Goal: Task Accomplishment & Management: Complete application form

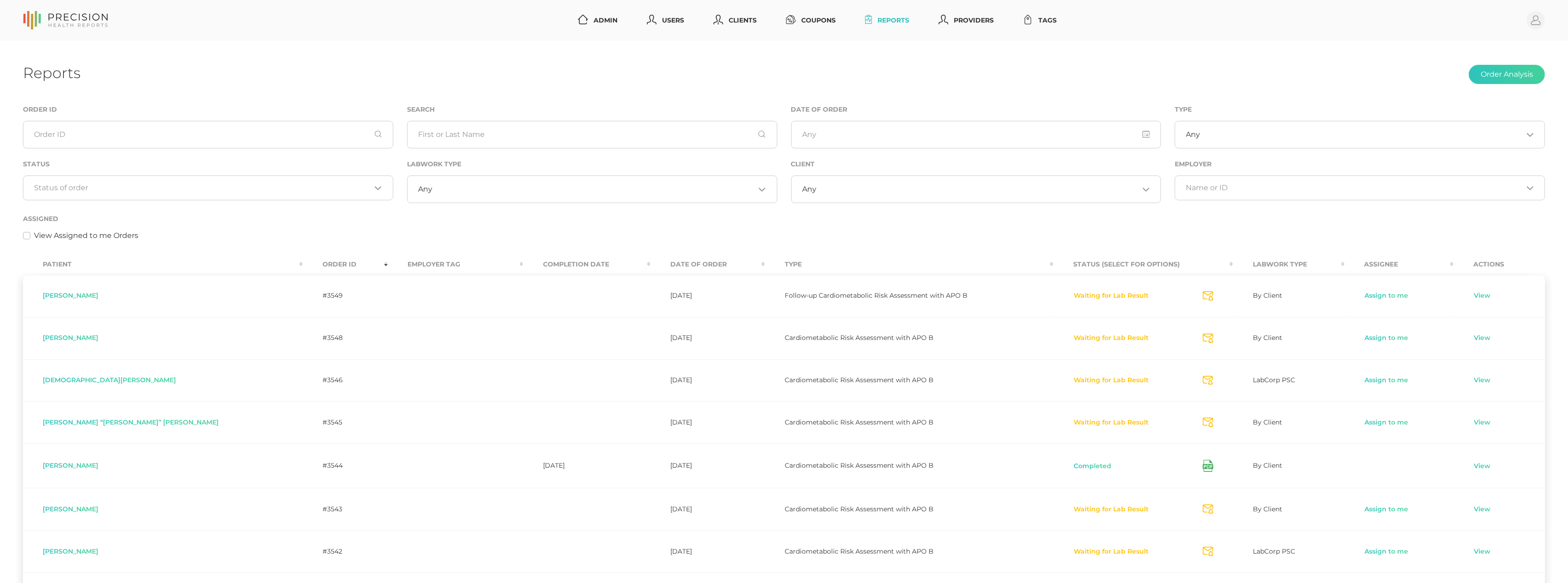
click at [270, 180] on div "Loading..." at bounding box center [208, 187] width 370 height 25
click at [242, 227] on li "Preparing Labwork Order" at bounding box center [208, 232] width 369 height 16
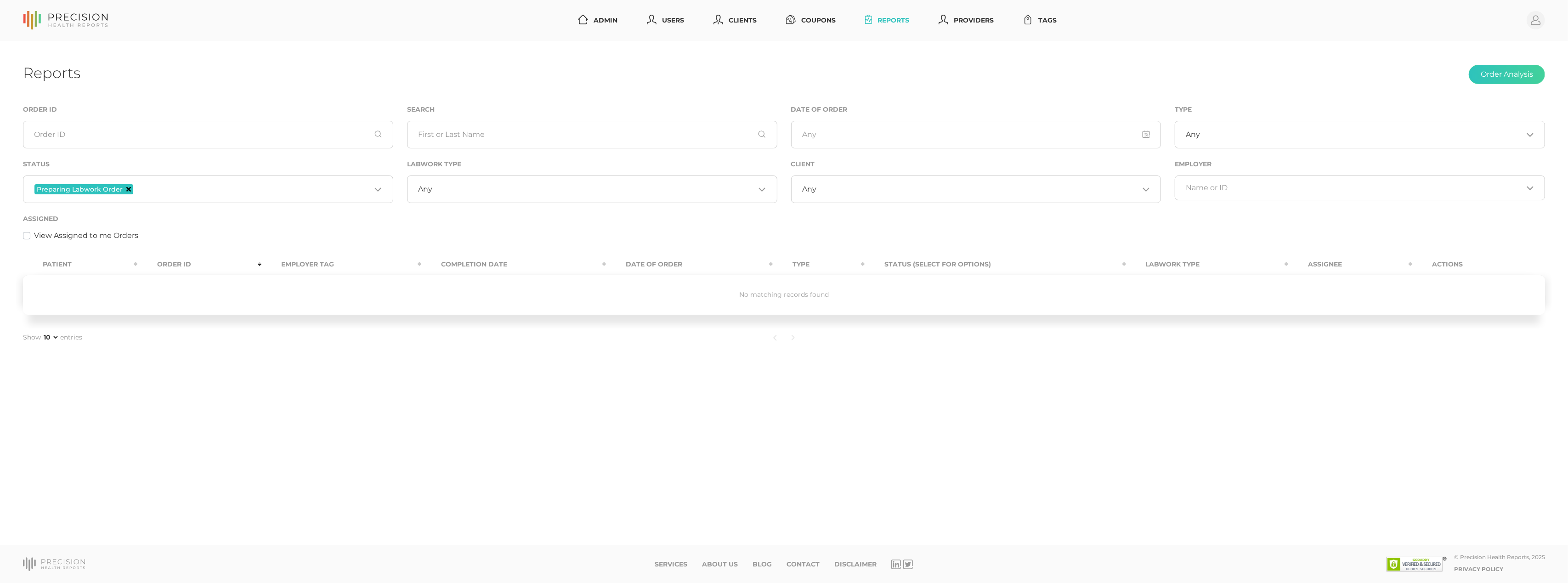
click at [127, 187] on icon "Deselect Preparing Labwork Order" at bounding box center [129, 189] width 5 height 5
click at [179, 186] on input "Search for option" at bounding box center [203, 187] width 337 height 9
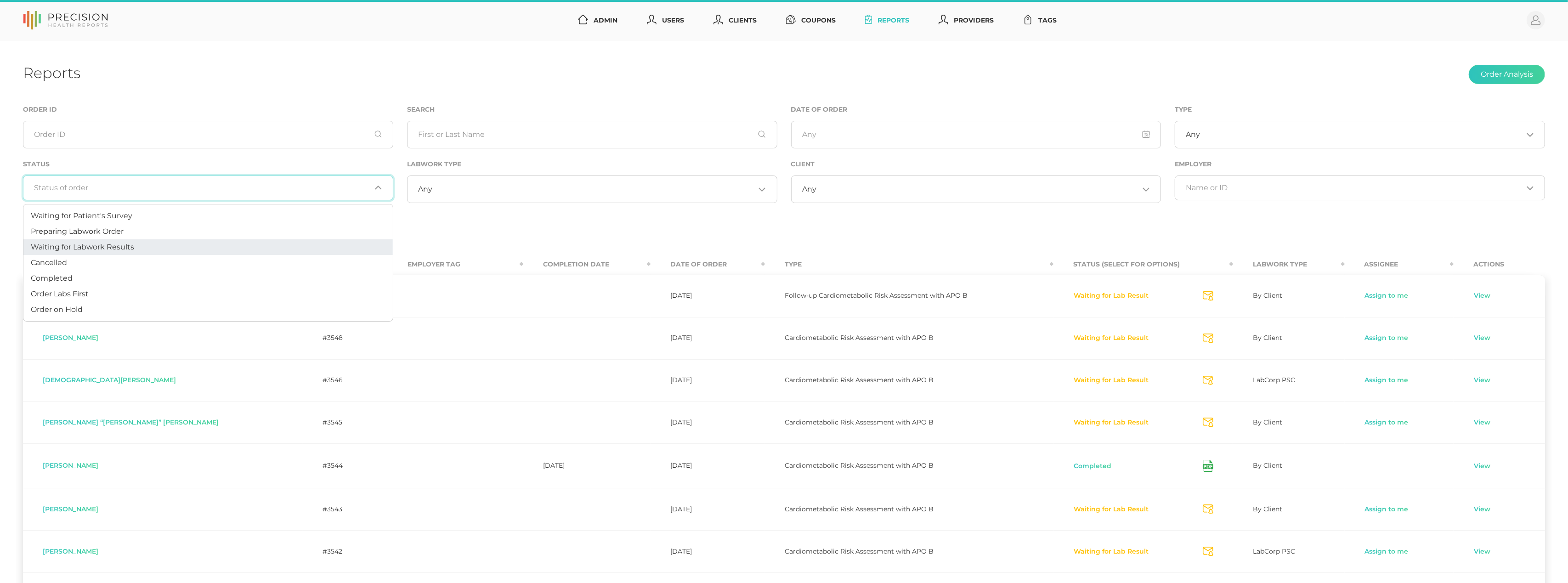
click at [120, 245] on span "Waiting for Labwork Results" at bounding box center [83, 247] width 103 height 9
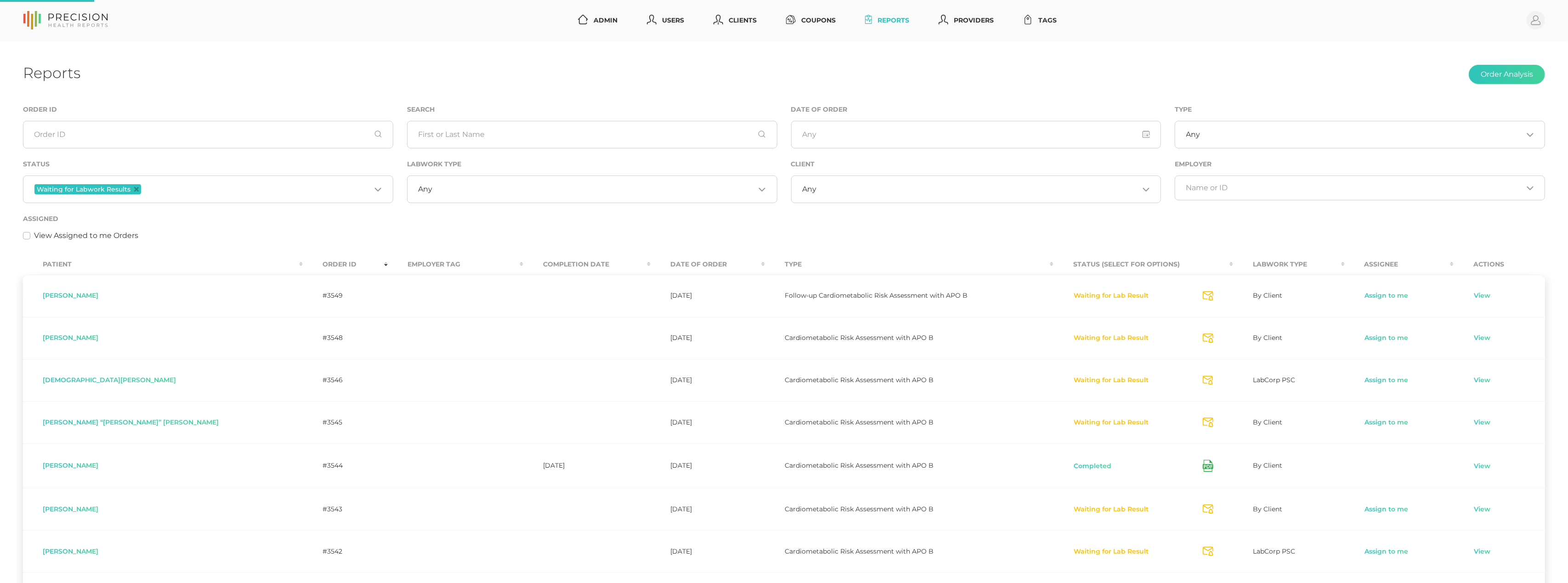
click at [548, 191] on input "Search for option" at bounding box center [593, 189] width 323 height 9
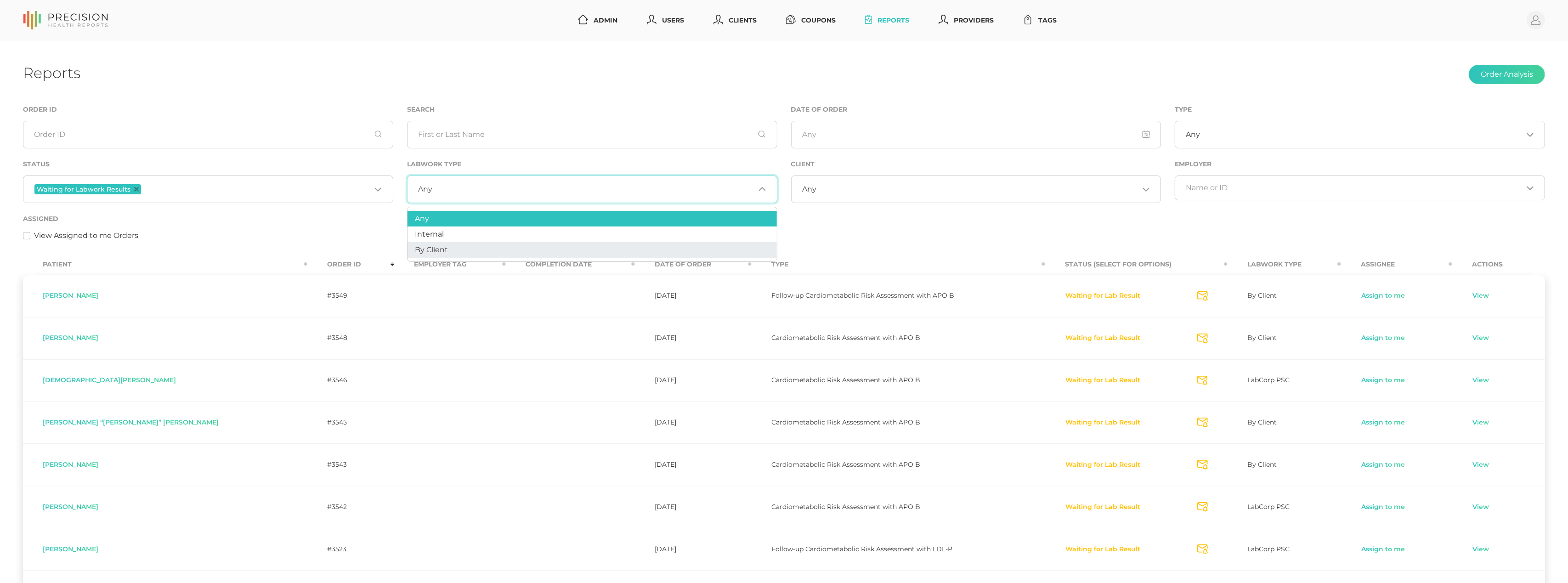
click at [516, 245] on li "By Client" at bounding box center [592, 250] width 369 height 16
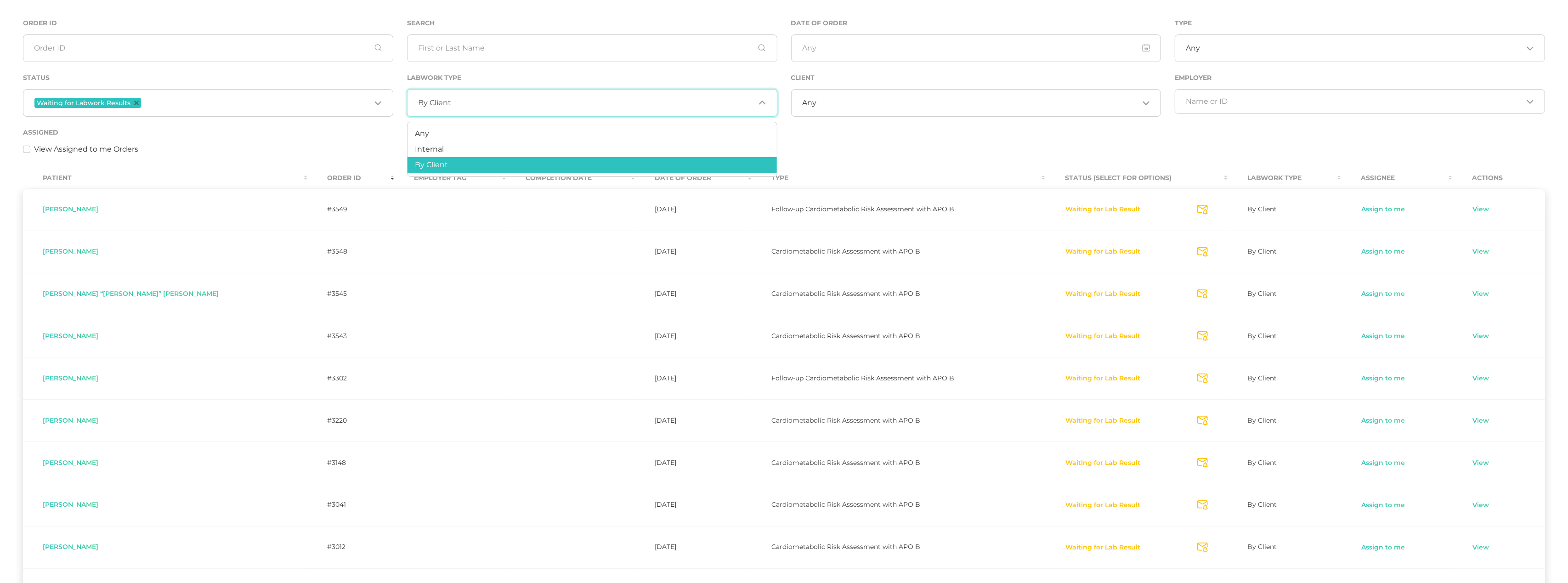
scroll to position [85, 0]
click at [1474, 336] on link "View" at bounding box center [1480, 337] width 18 height 9
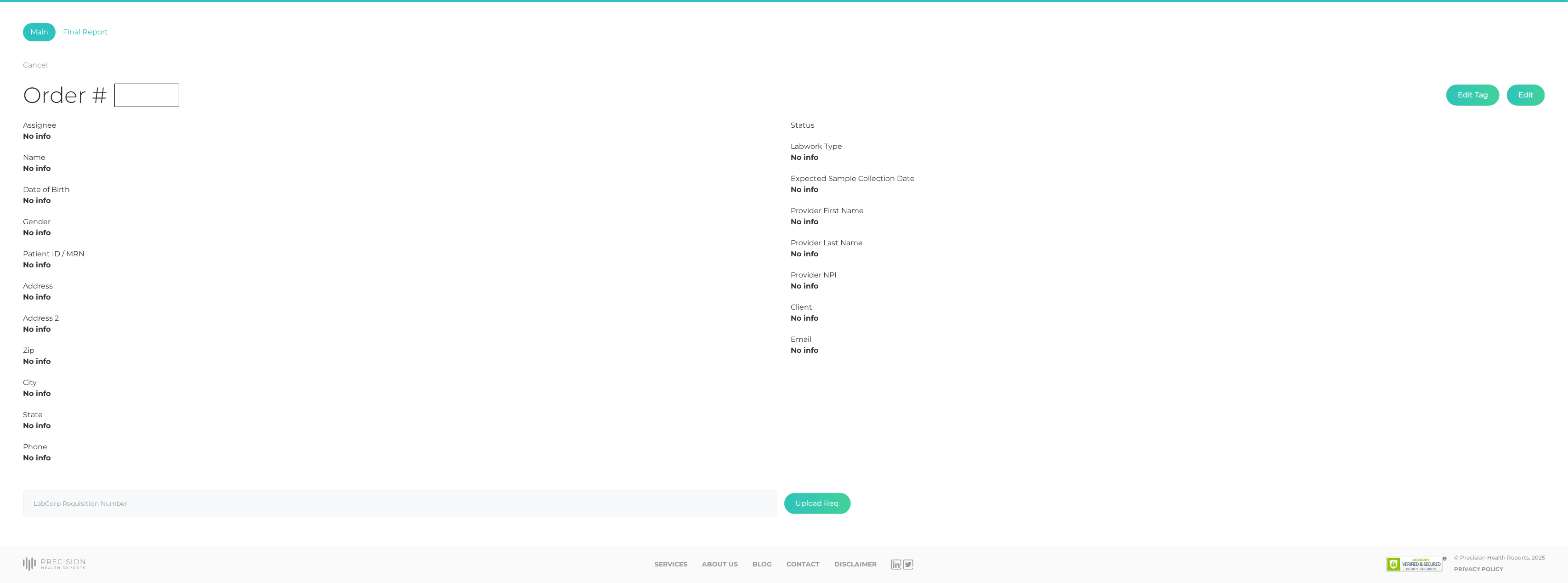
scroll to position [41, 0]
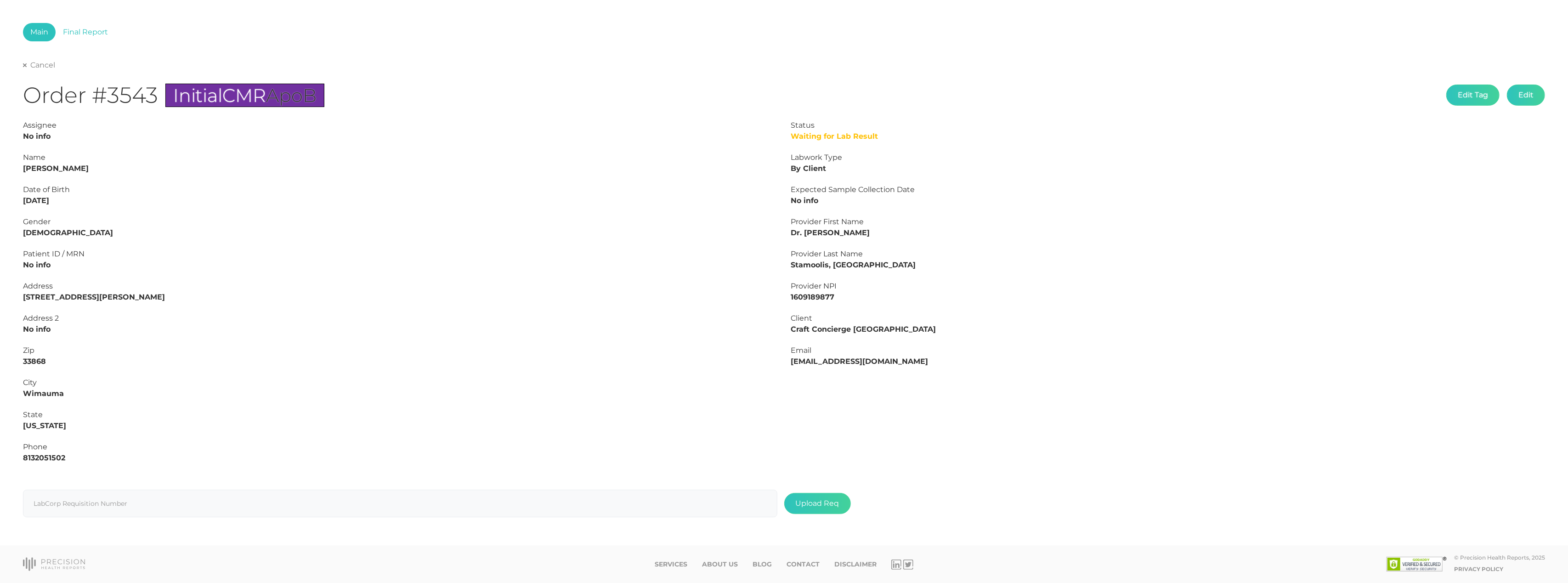
click at [40, 66] on link "Cancel" at bounding box center [39, 65] width 32 height 9
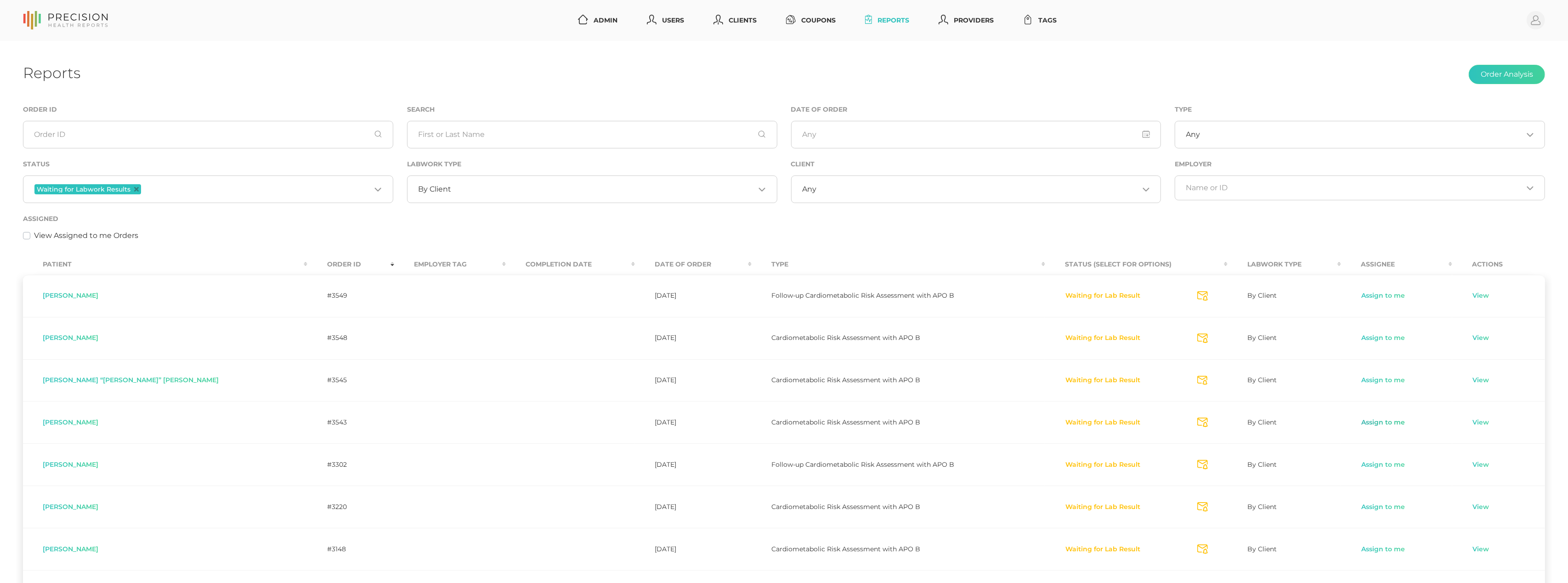
click at [1376, 424] on link "Assign to me" at bounding box center [1383, 422] width 44 height 9
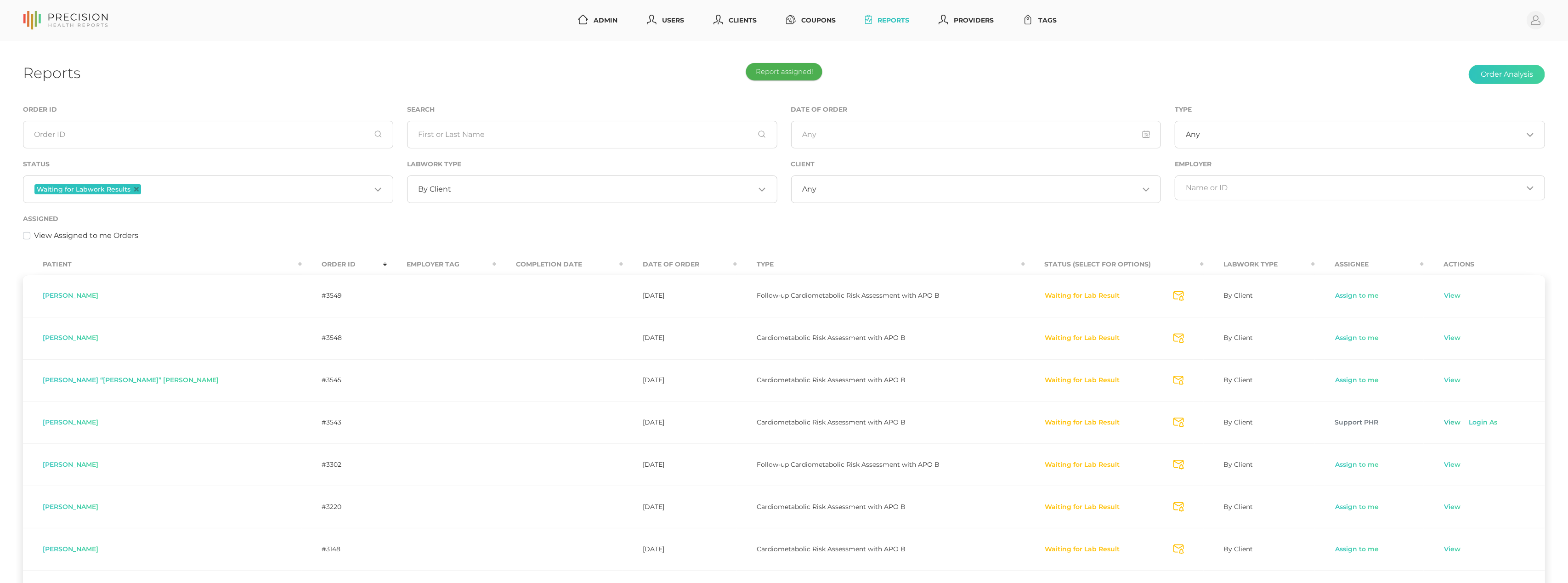
click at [1445, 425] on link "View" at bounding box center [1452, 422] width 18 height 9
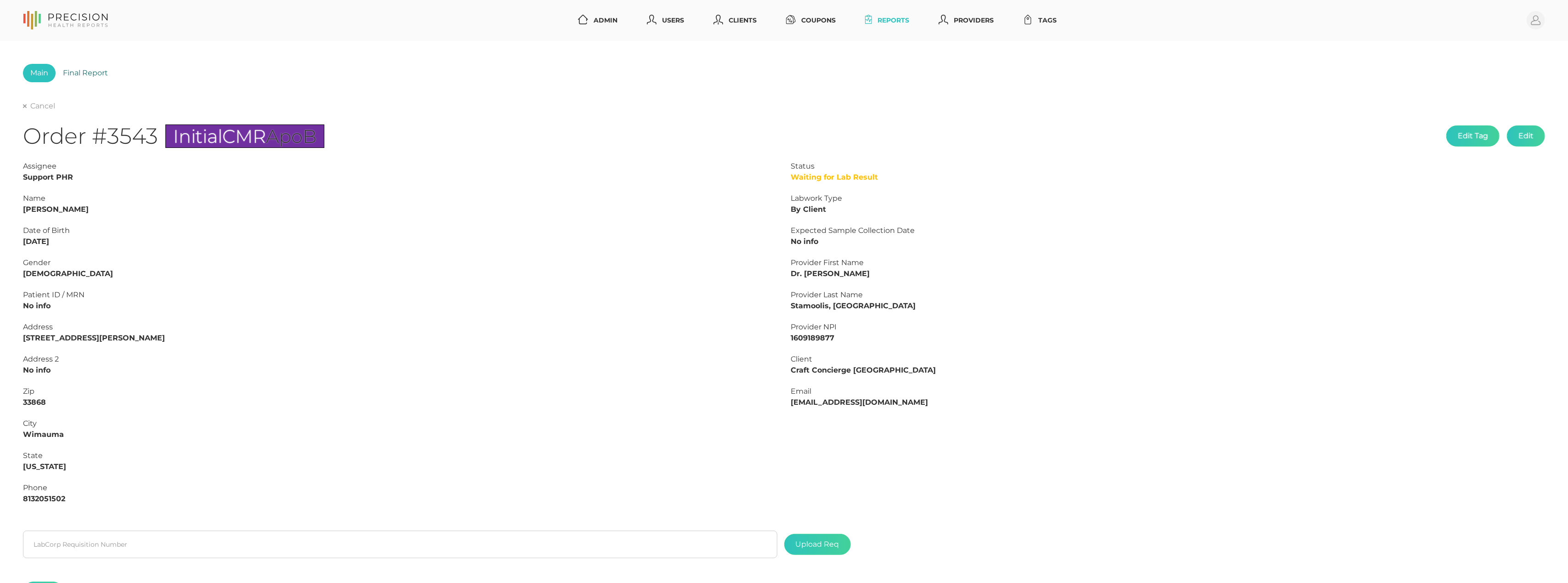
click at [88, 72] on link "Final Report" at bounding box center [85, 73] width 60 height 18
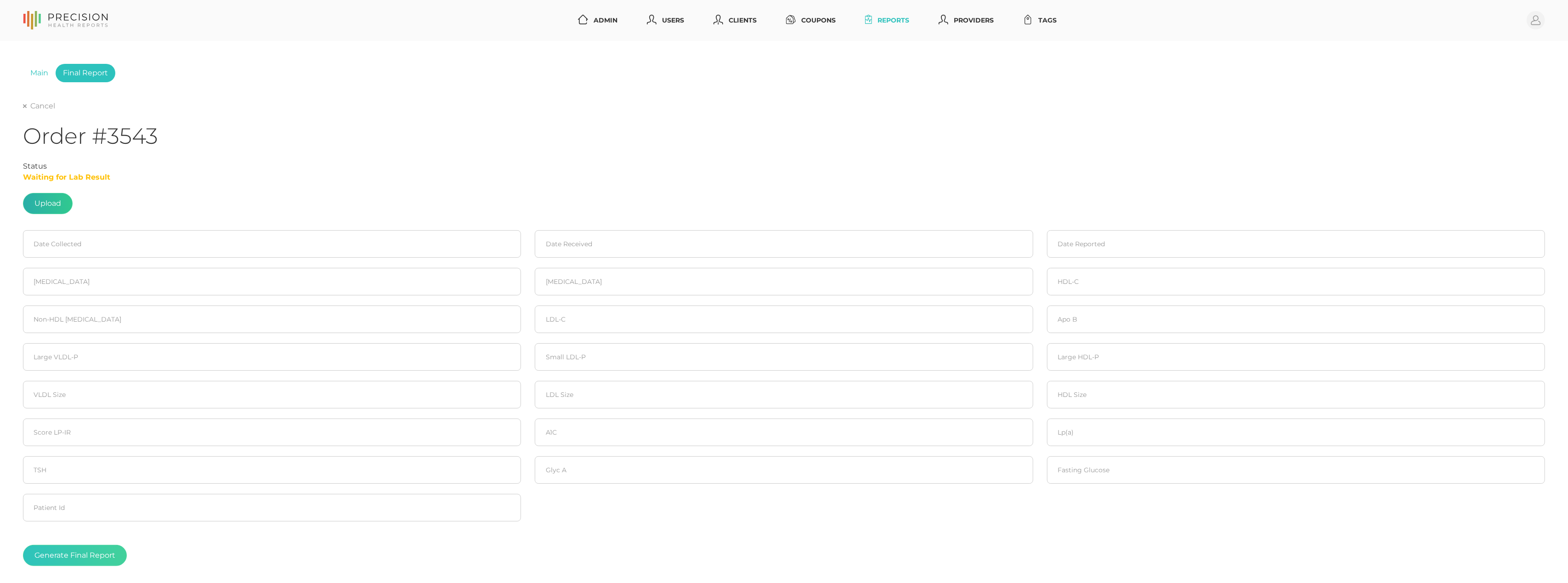
click at [44, 200] on label at bounding box center [47, 203] width 49 height 20
click at [61, 200] on input "file" at bounding box center [61, 199] width 1 height 1
type input "C:\fakepath\Lab results_9.12.2025_Debra Davis.pdf"
click at [63, 246] on input at bounding box center [272, 243] width 498 height 27
click at [111, 317] on span "12" at bounding box center [114, 316] width 13 height 13
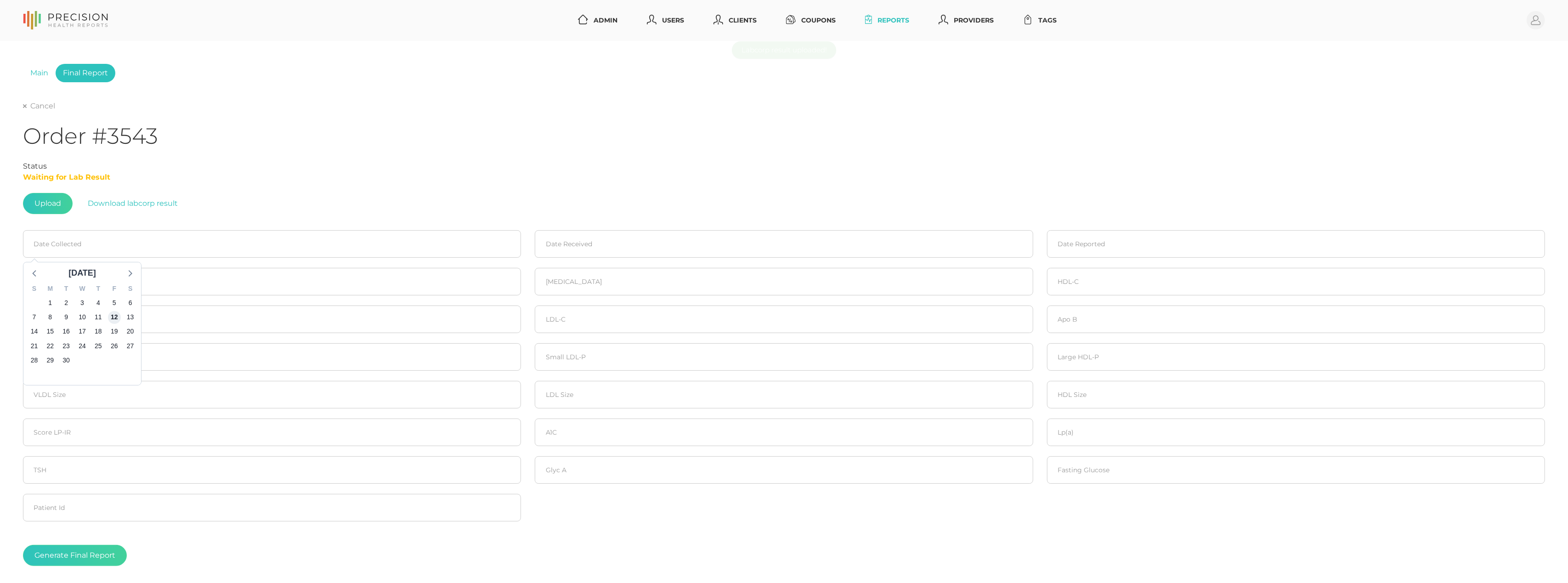
type input "[DATE]"
click at [610, 243] on input at bounding box center [784, 243] width 498 height 27
click at [628, 316] on span "12" at bounding box center [626, 316] width 13 height 13
type input "[DATE]"
drag, startPoint x: 1093, startPoint y: 243, endPoint x: 1090, endPoint y: 249, distance: 6.7
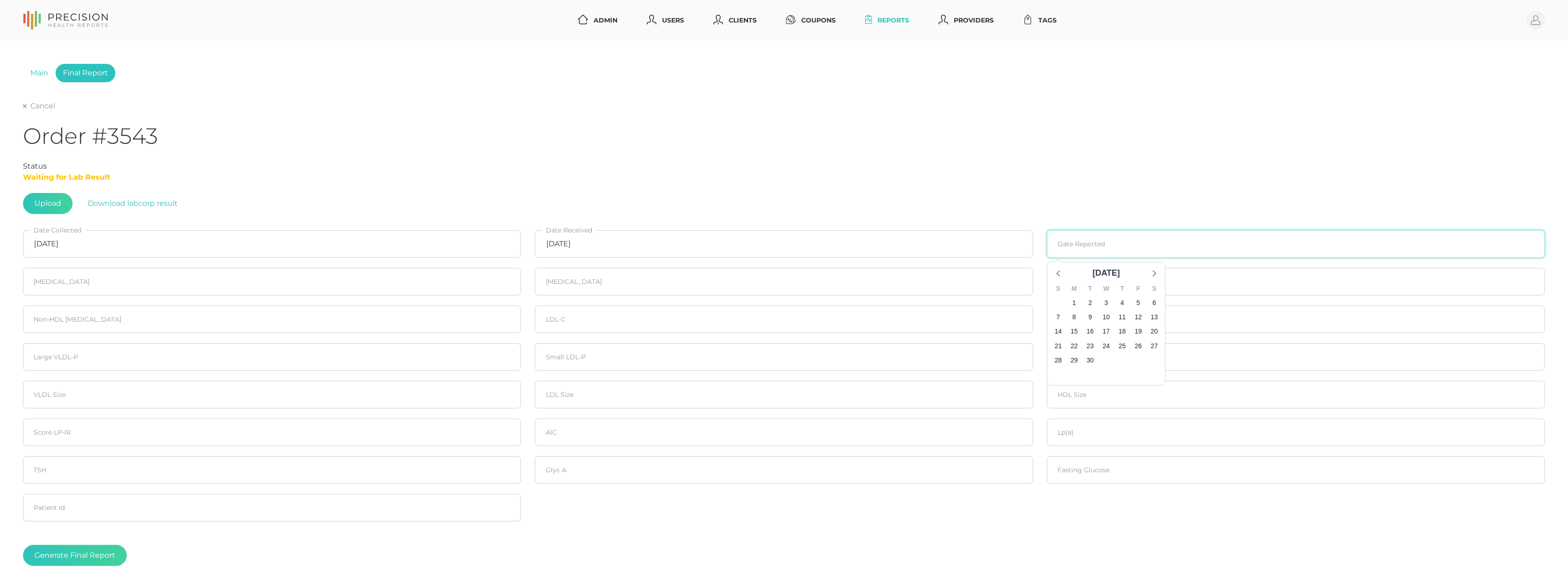
click at [1094, 243] on input at bounding box center [1296, 243] width 498 height 27
click at [1091, 329] on span "16" at bounding box center [1090, 331] width 13 height 13
type input "[DATE]"
click at [65, 278] on input "number" at bounding box center [272, 281] width 498 height 27
type input "213"
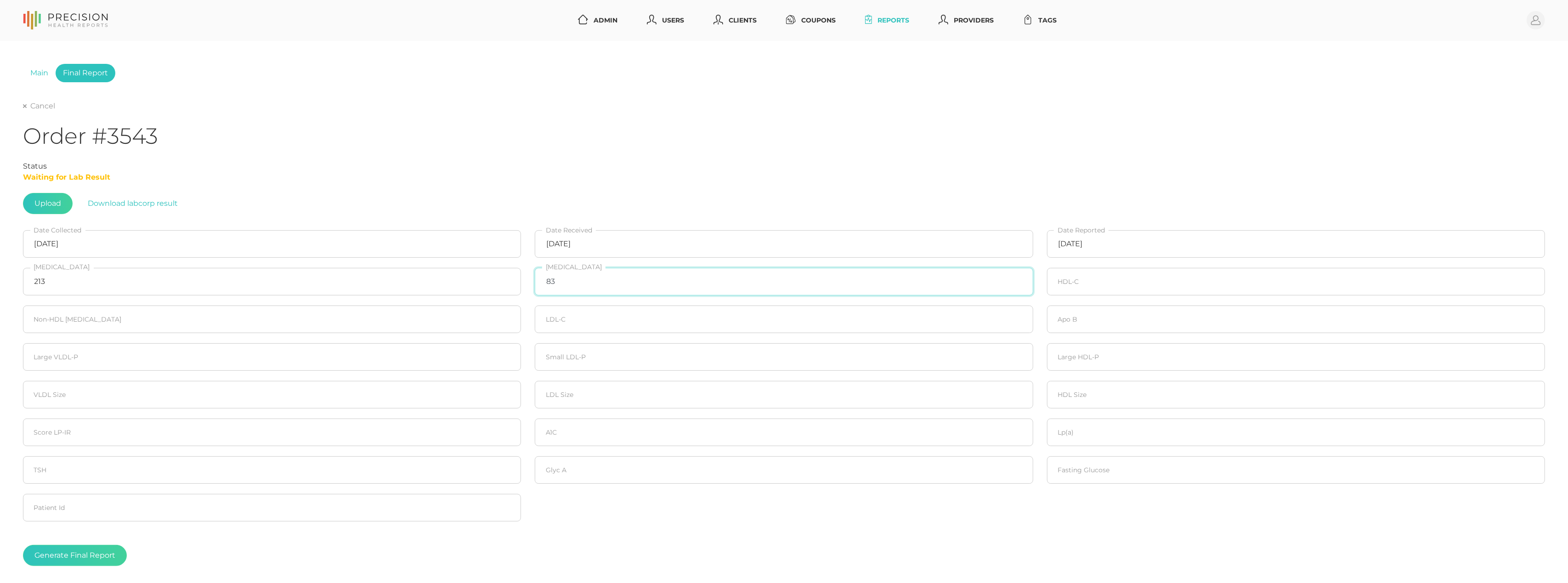
type input "83"
type input "89"
type input "110"
type input "124"
type input "77"
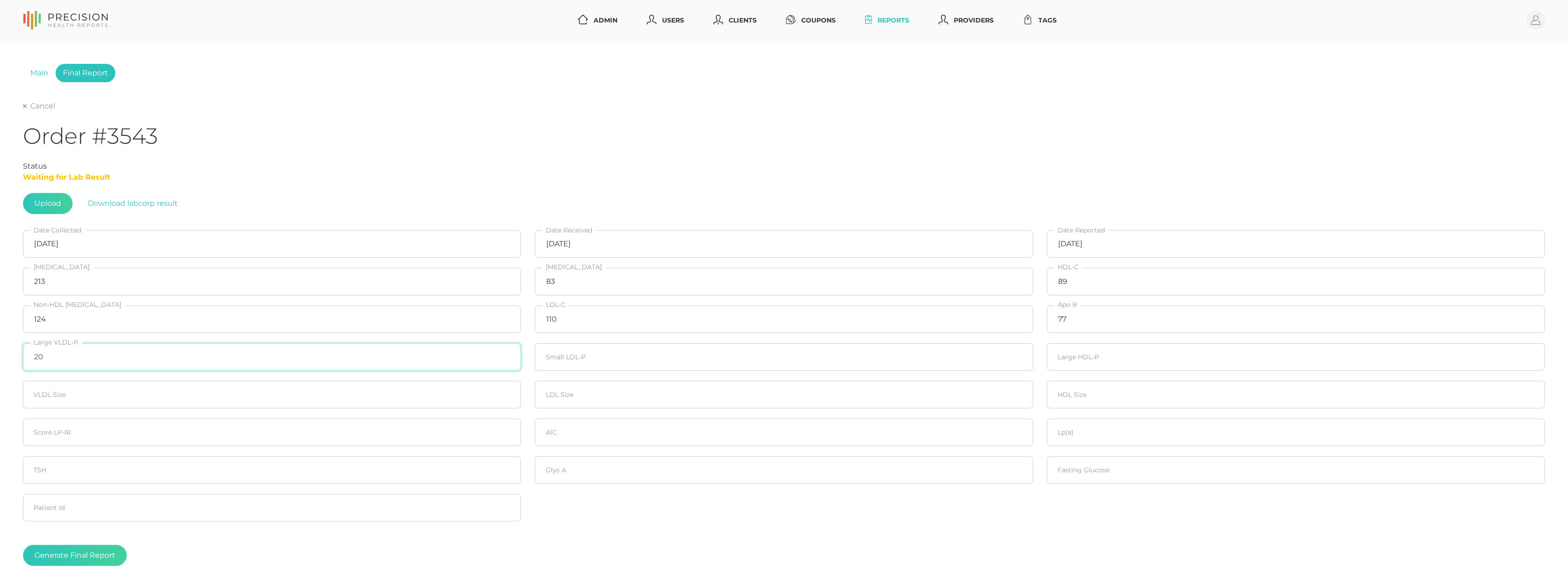
type input "20"
type input "190"
type input "20"
type input "21.5"
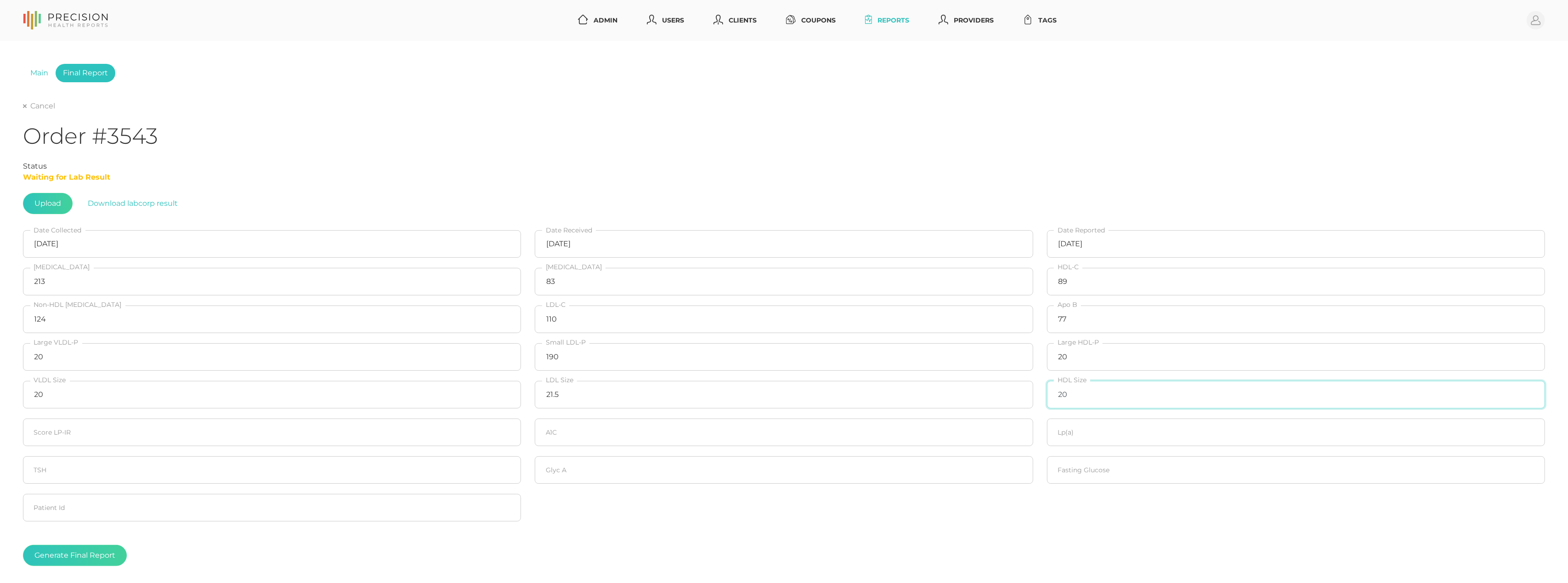
type input "20"
type input "5.2"
type input "94.7"
type input "353"
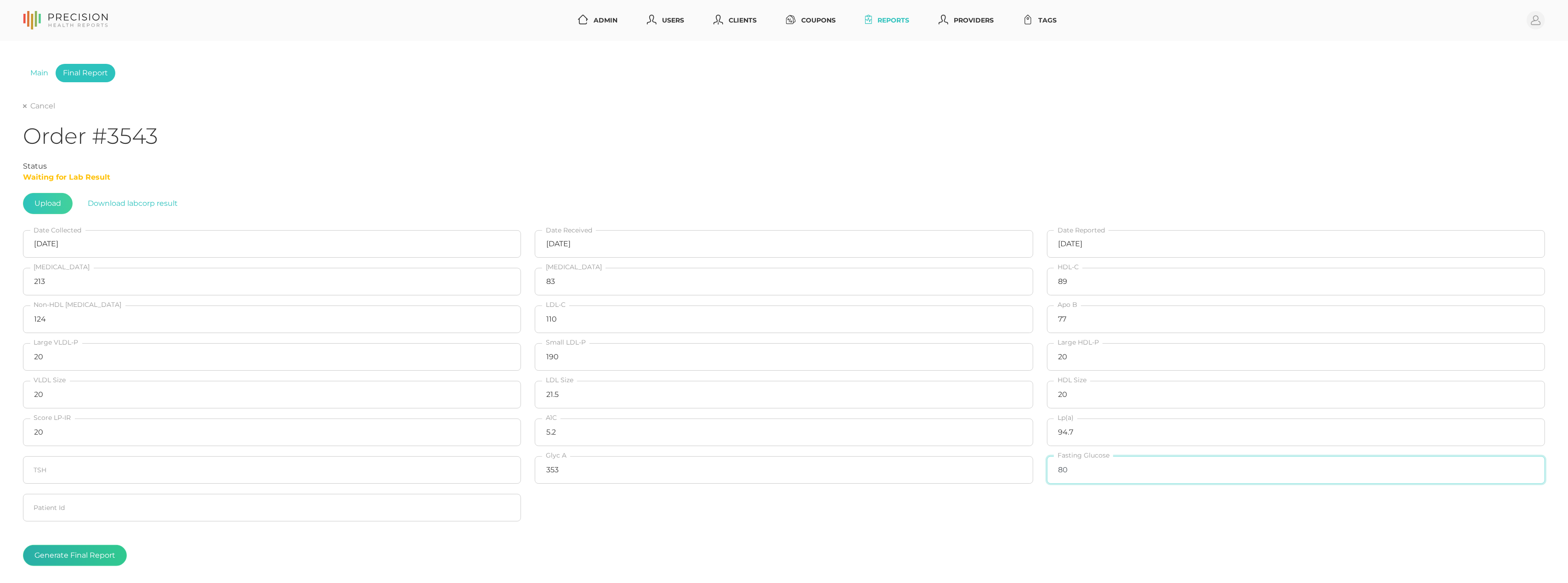
type input "80"
click at [96, 559] on button "Generate Final Report" at bounding box center [75, 555] width 104 height 21
click at [33, 108] on link "Cancel" at bounding box center [39, 106] width 32 height 9
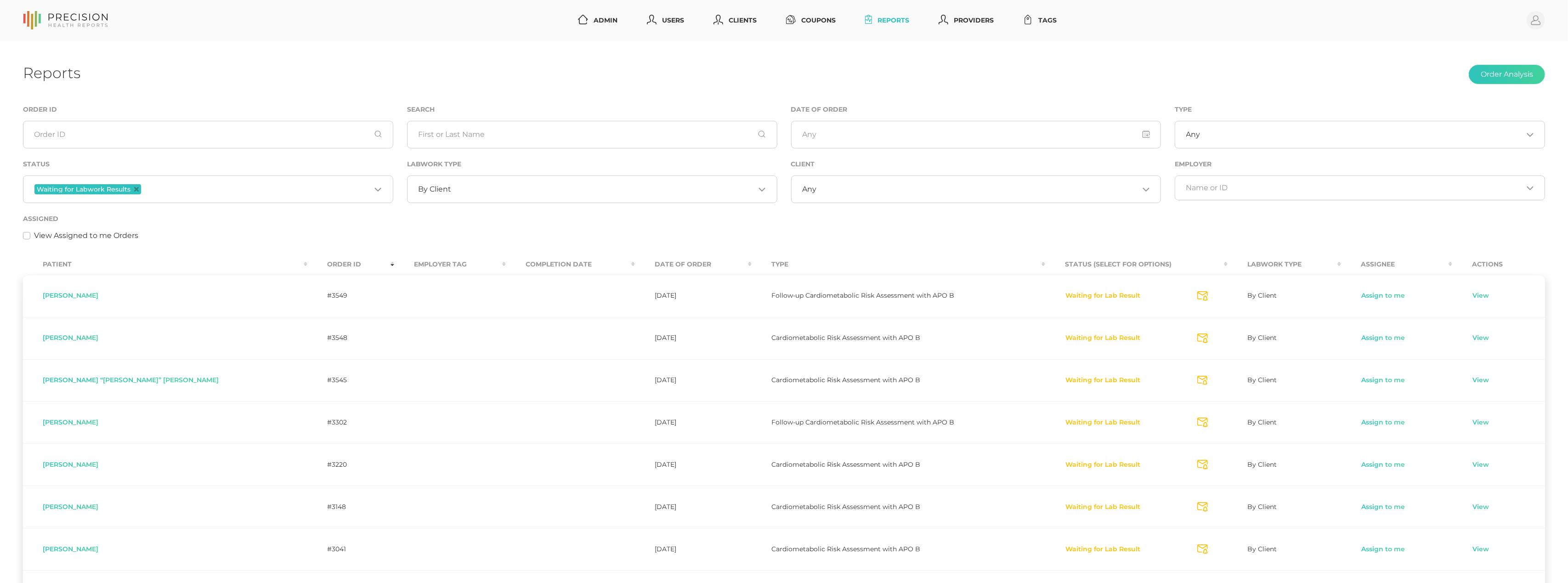
click at [1332, 241] on div "View Assigned to me Orders" at bounding box center [784, 236] width 1522 height 11
click at [1474, 298] on link "View" at bounding box center [1480, 296] width 18 height 9
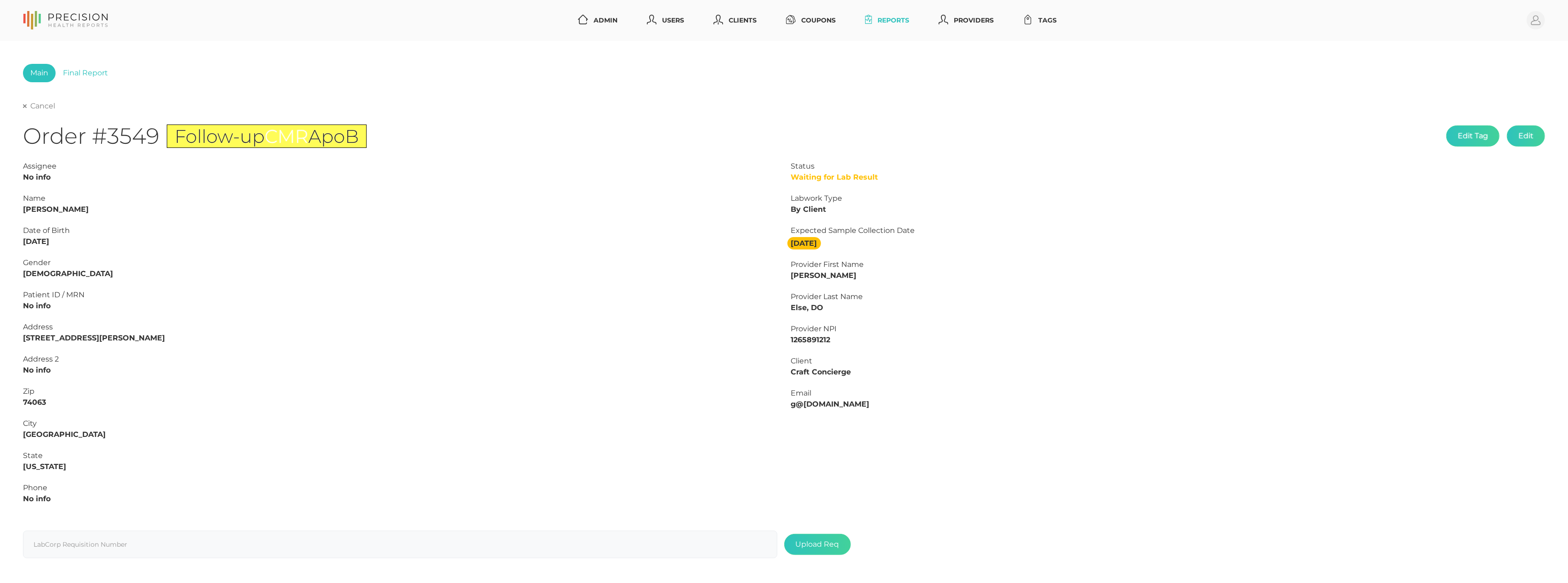
click at [33, 107] on link "Cancel" at bounding box center [39, 106] width 32 height 9
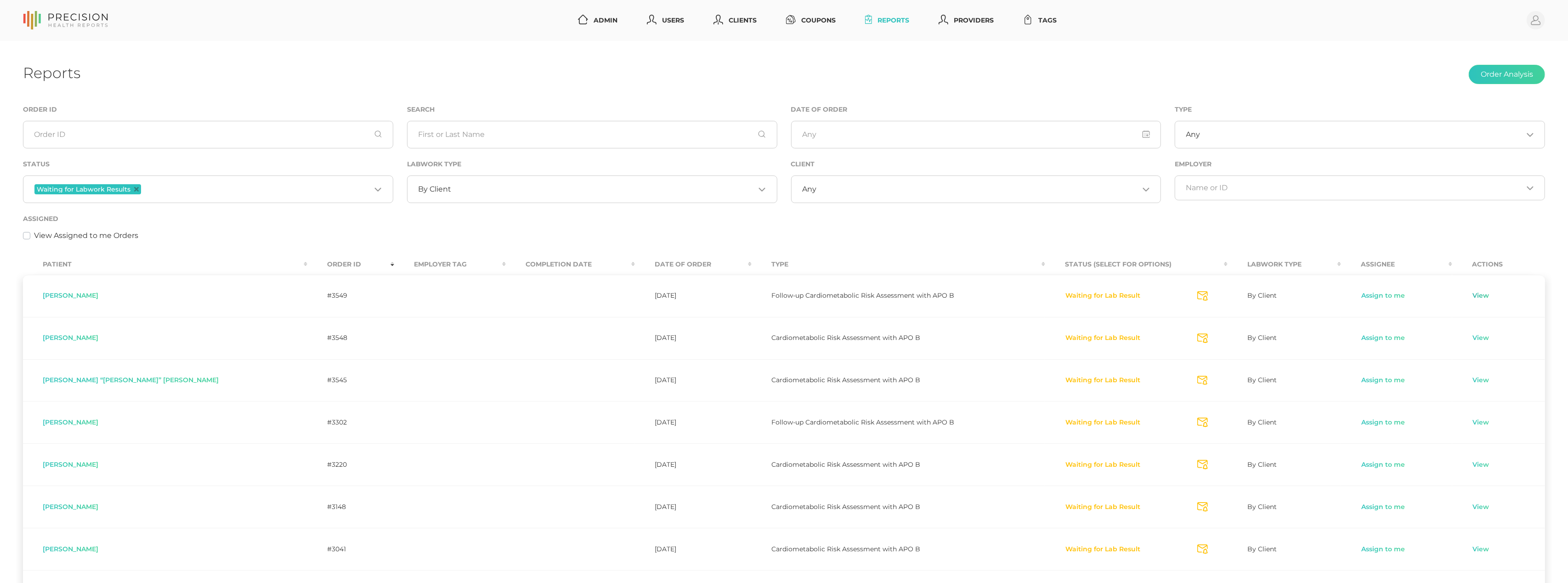
click at [1474, 296] on link "View" at bounding box center [1480, 296] width 18 height 9
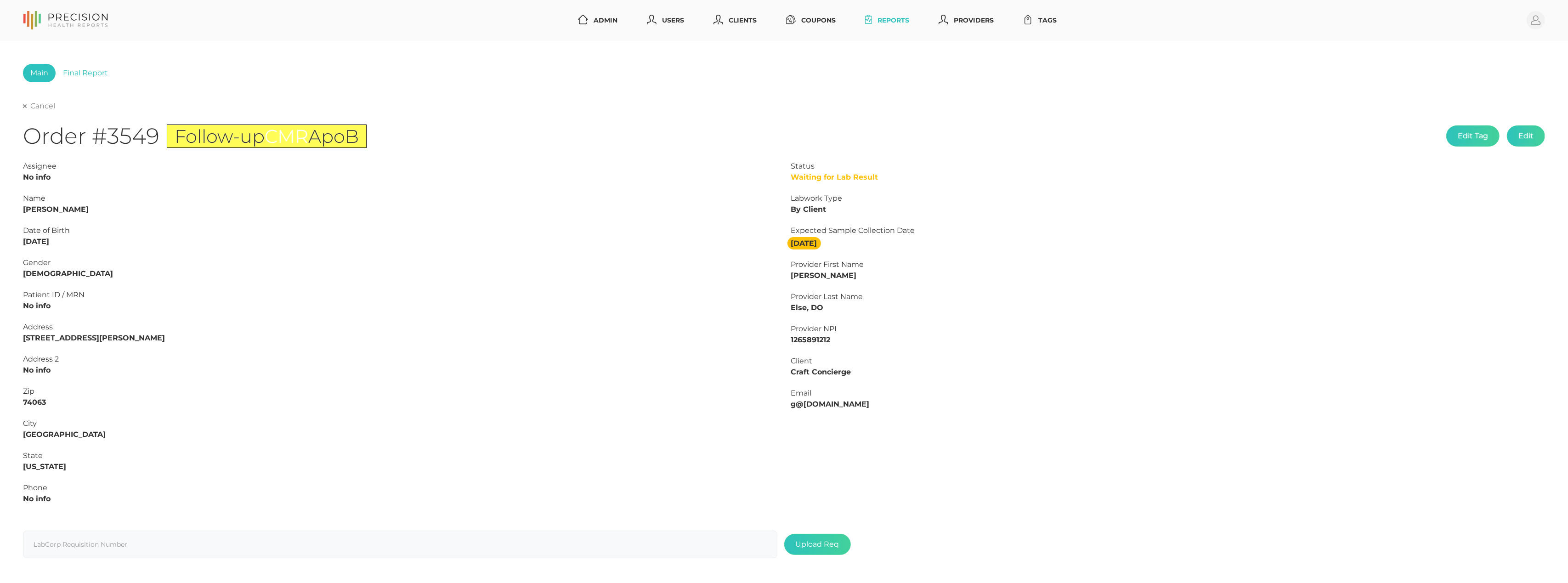
click at [32, 105] on link "Cancel" at bounding box center [39, 106] width 32 height 9
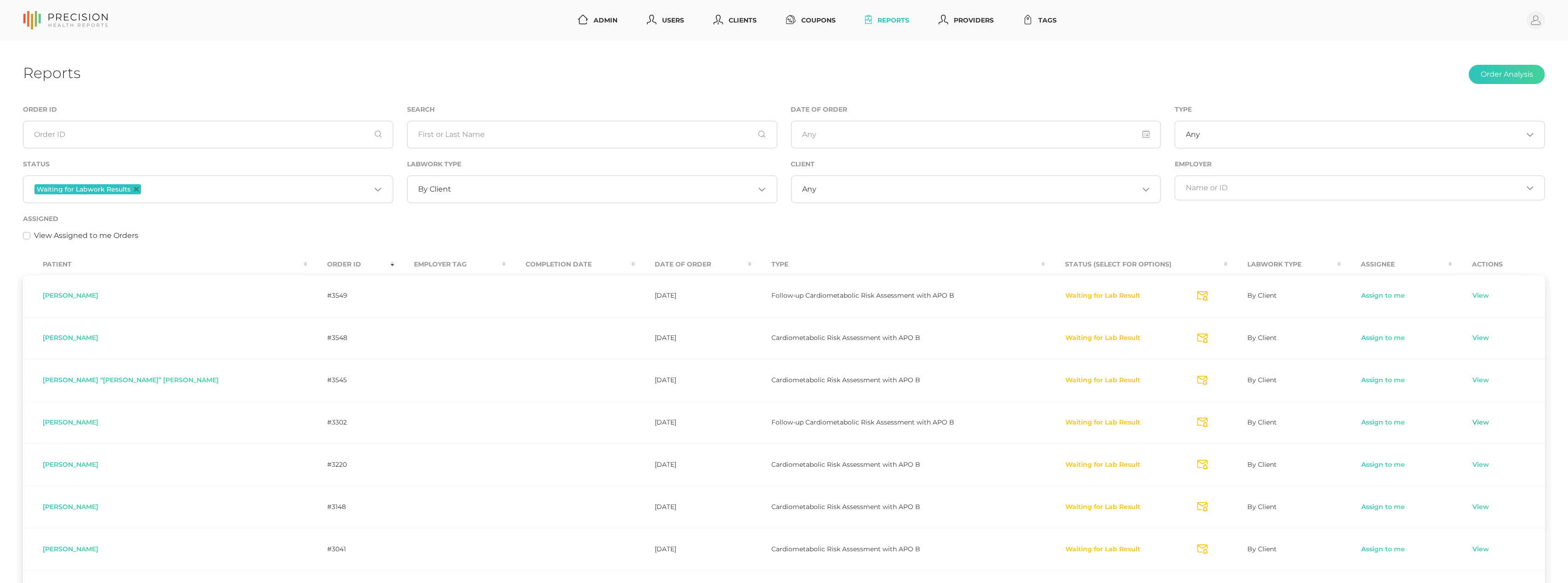
click at [1476, 422] on link "View" at bounding box center [1480, 422] width 18 height 9
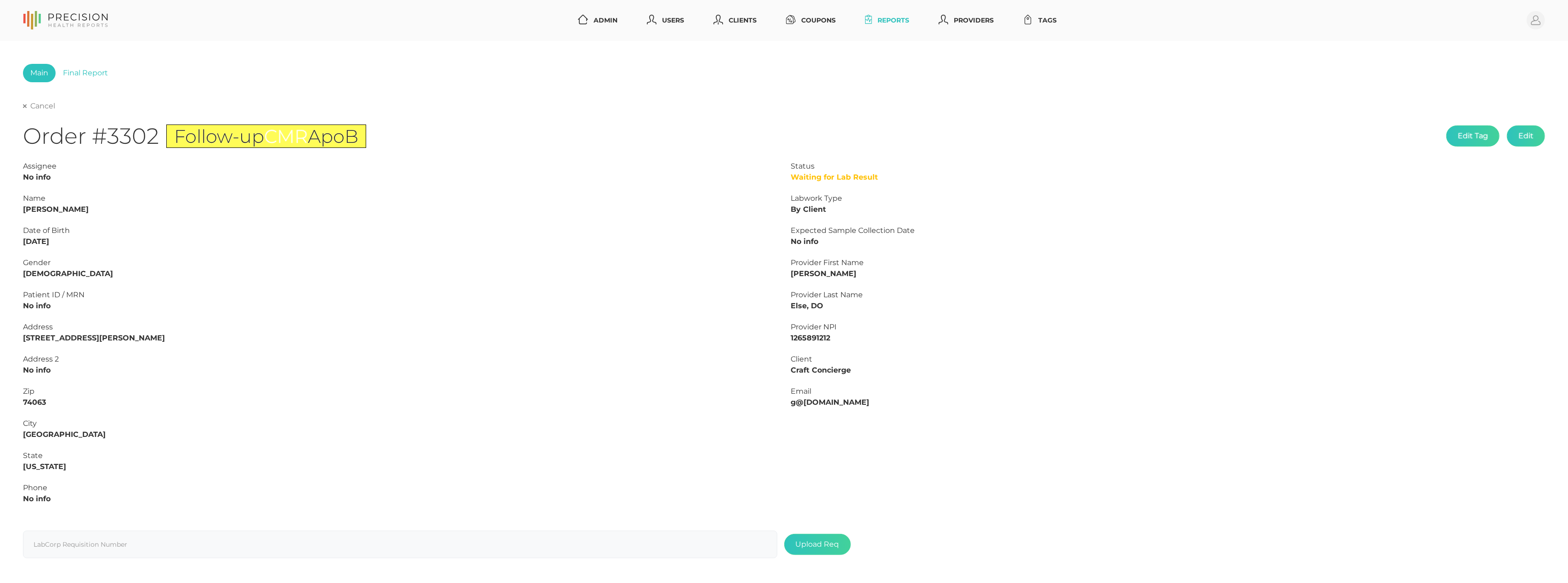
click at [44, 108] on link "Cancel" at bounding box center [39, 106] width 32 height 9
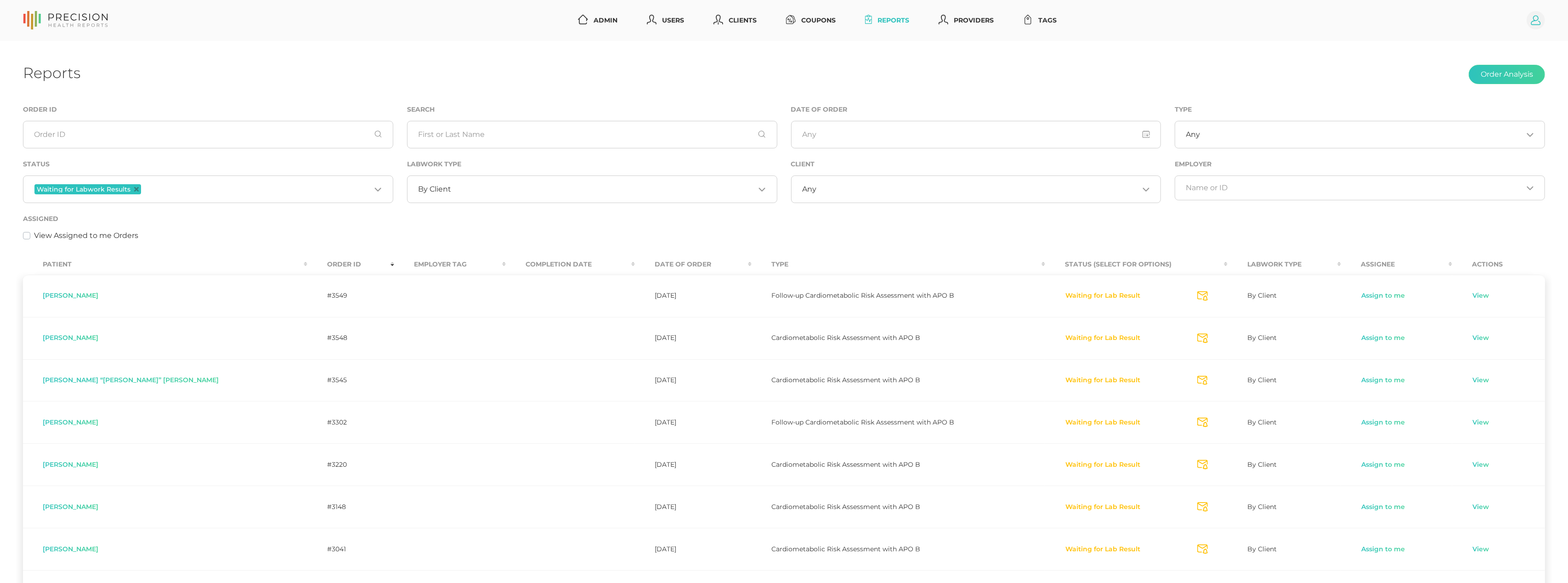
click at [1535, 23] on circle at bounding box center [1536, 20] width 18 height 18
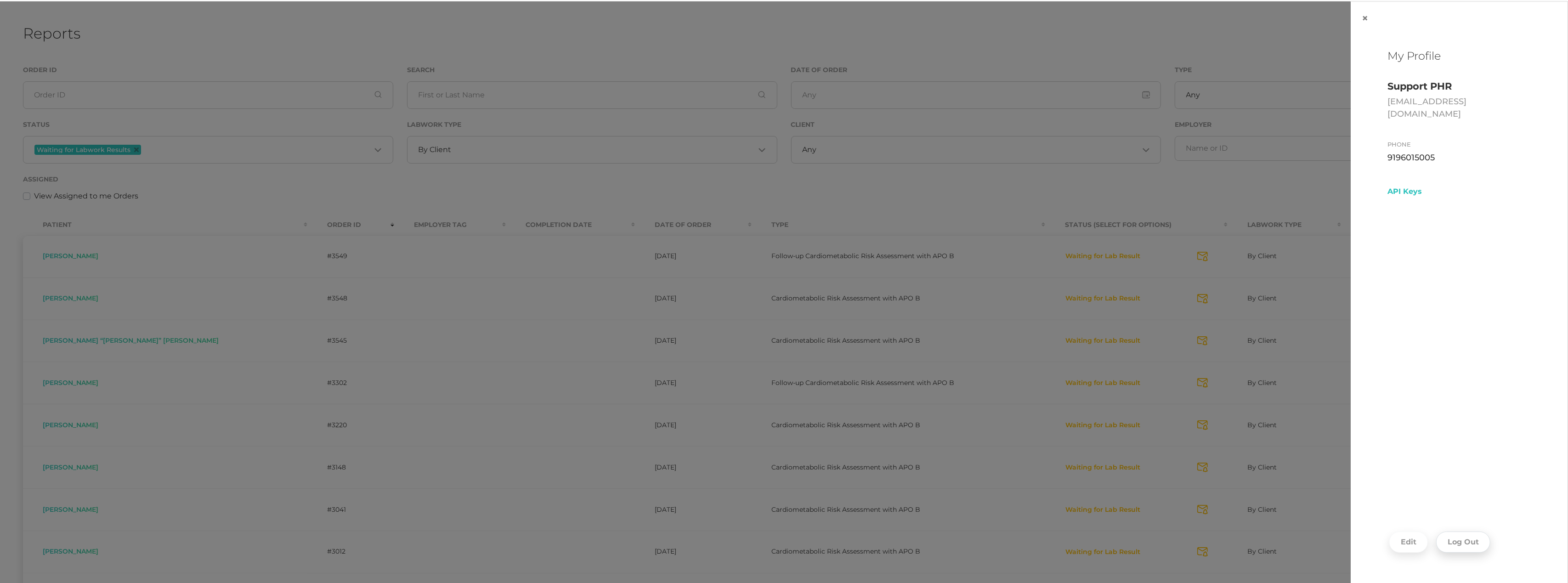
click at [1463, 541] on button "Log Out" at bounding box center [1463, 542] width 54 height 21
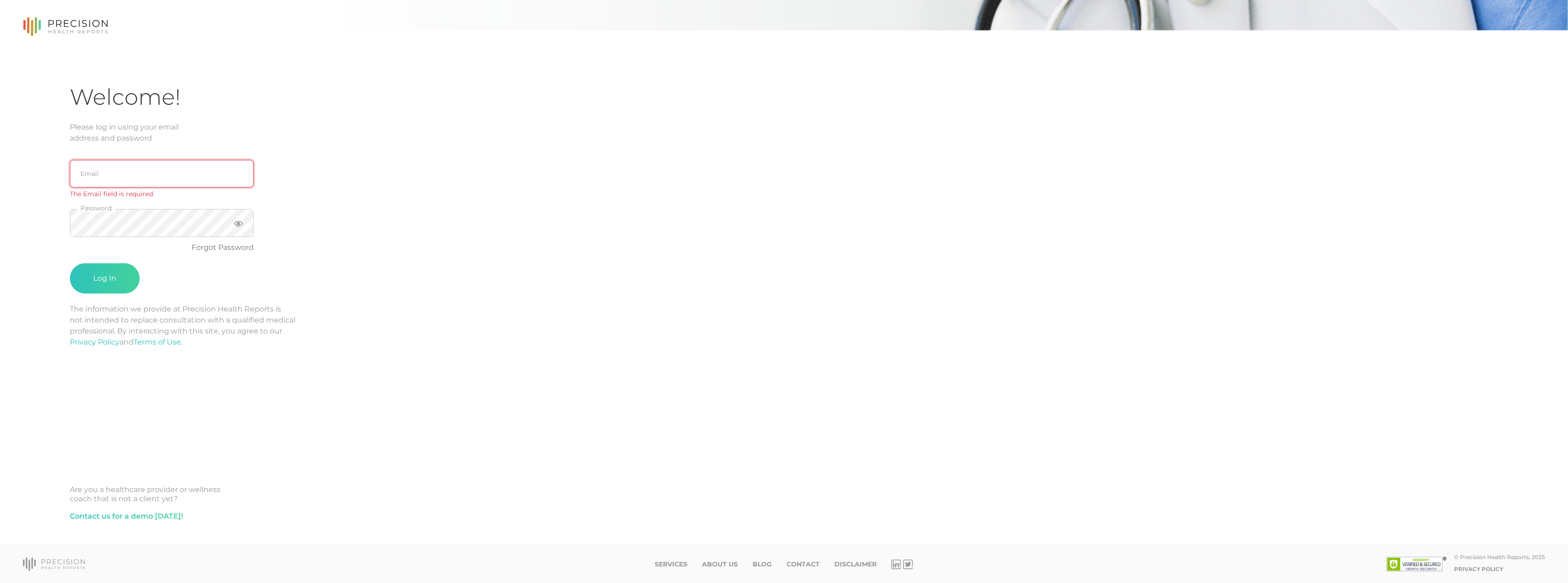
type input "[EMAIL_ADDRESS][DOMAIN_NAME]"
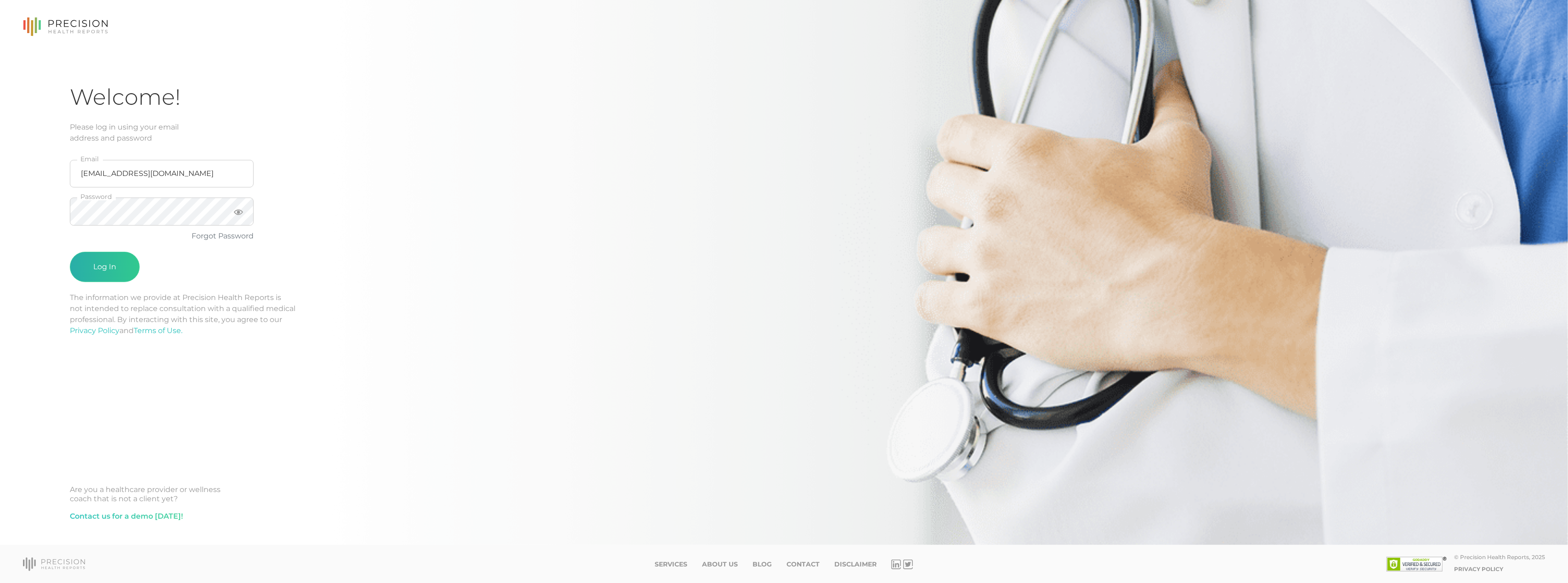
click at [85, 265] on button "Log In" at bounding box center [105, 267] width 70 height 30
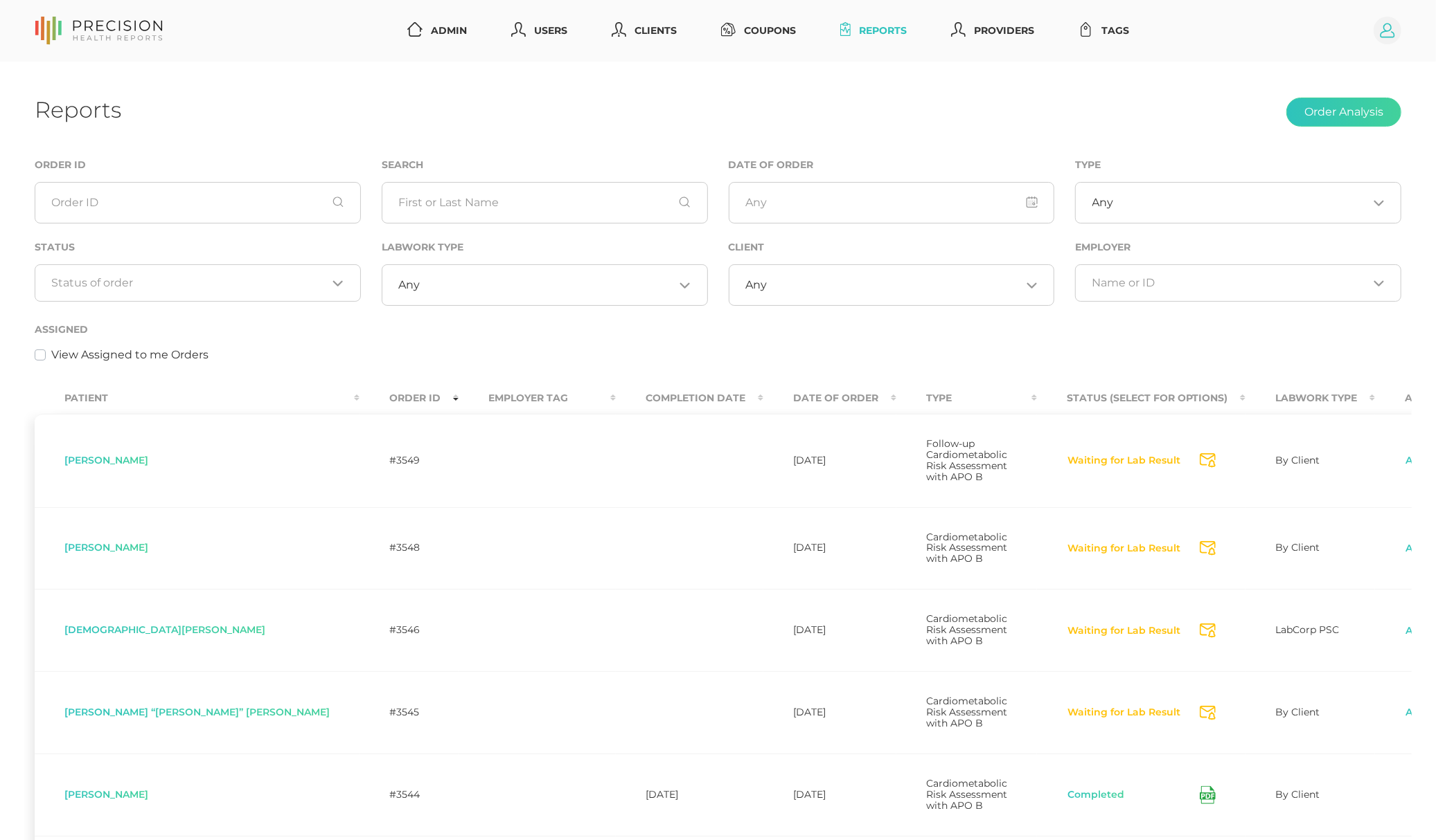
click at [1389, 27] on circle at bounding box center [1387, 30] width 28 height 28
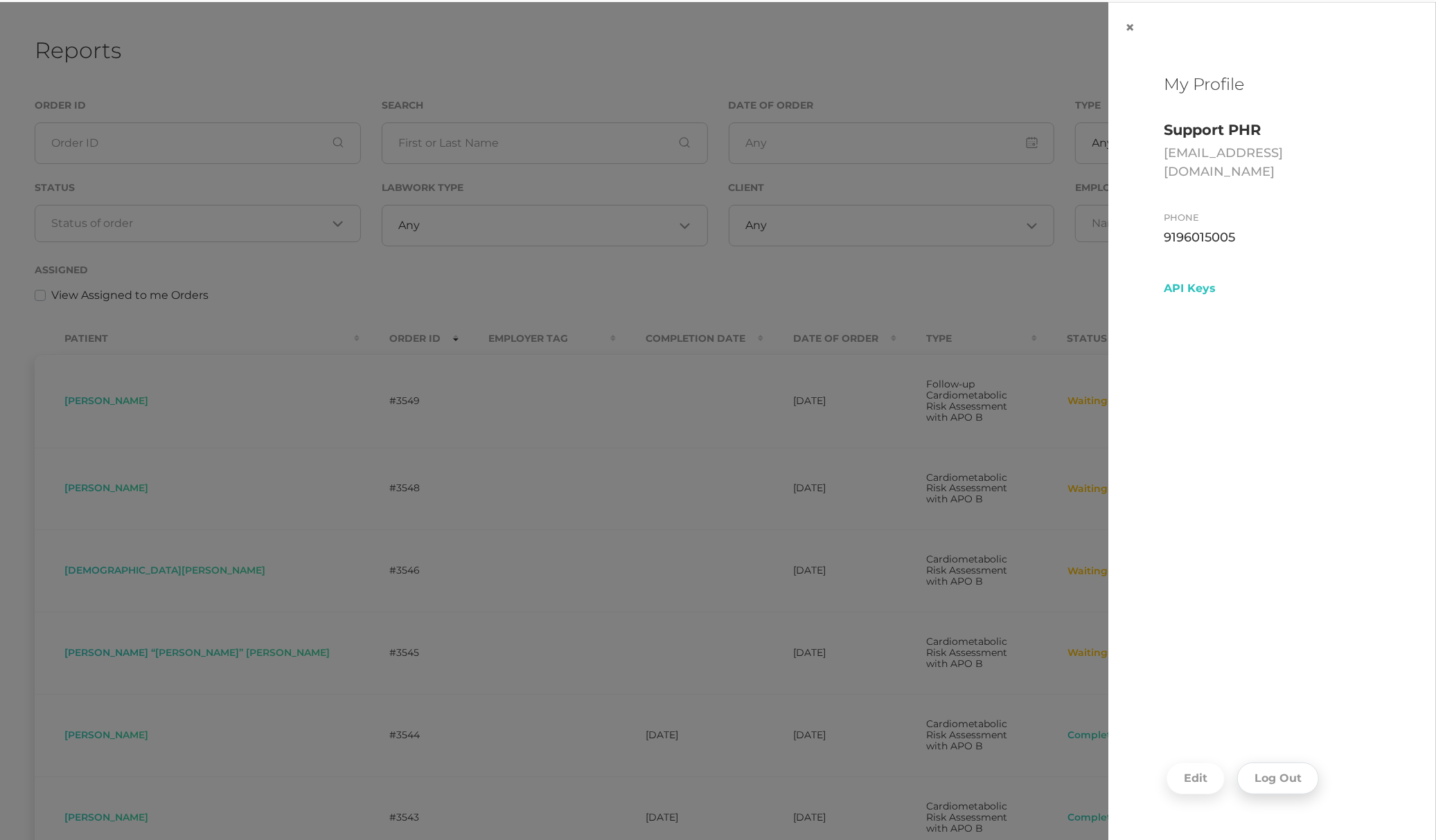
click at [1284, 784] on button "Log Out" at bounding box center [1277, 779] width 82 height 32
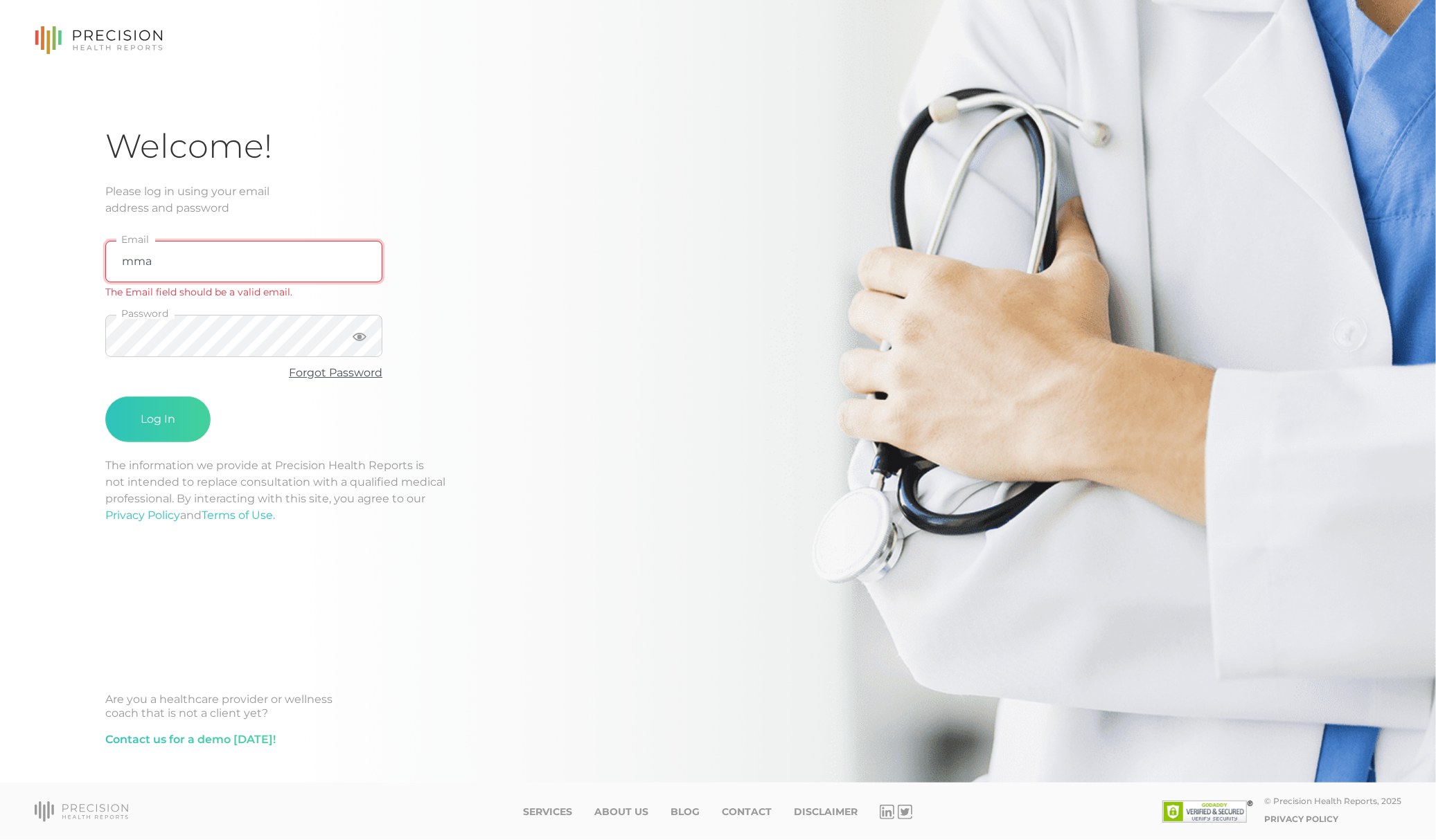
type input "[EMAIL_ADDRESS][DOMAIN_NAME]"
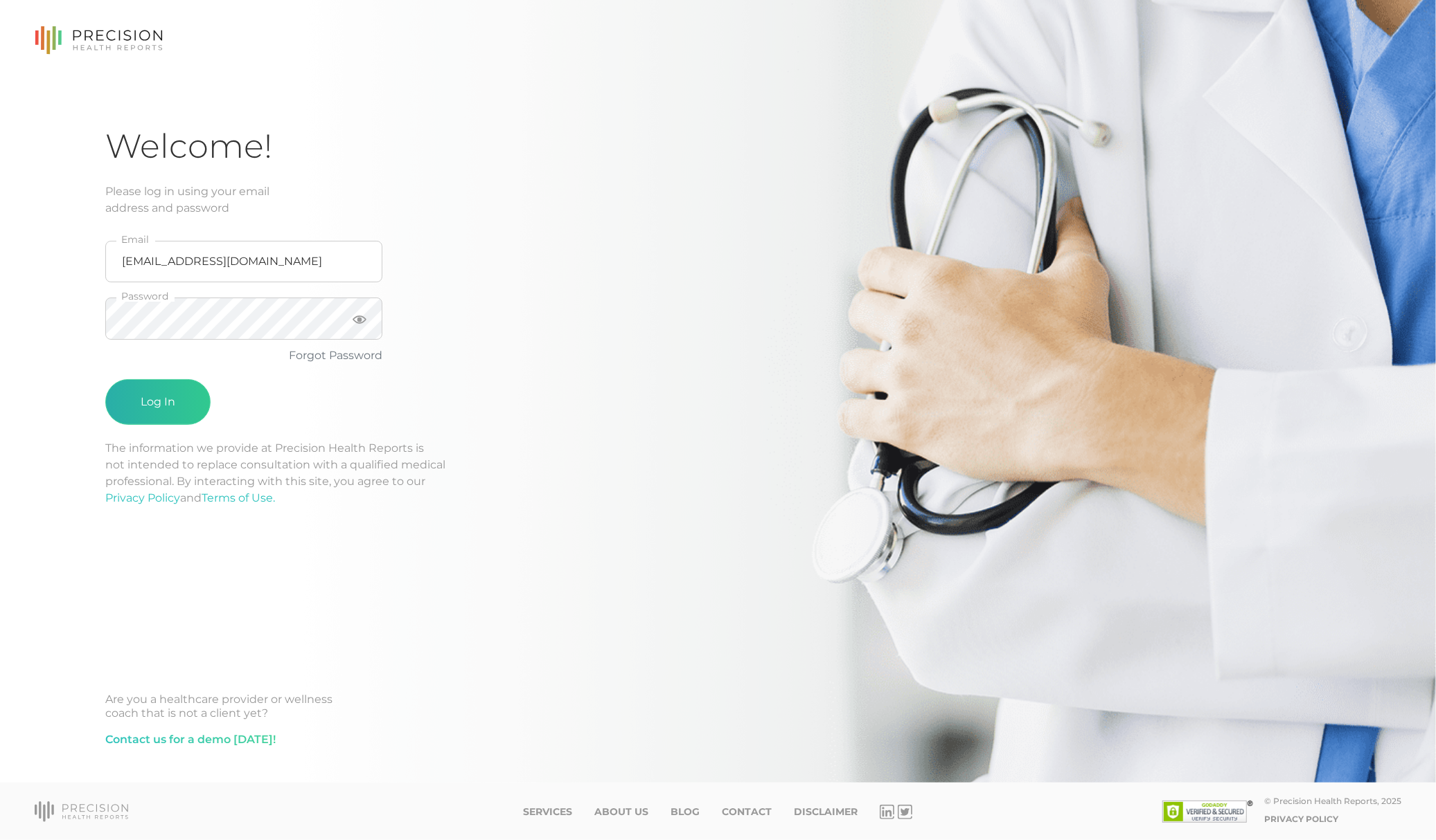
click at [177, 388] on button "Log In" at bounding box center [158, 403] width 106 height 46
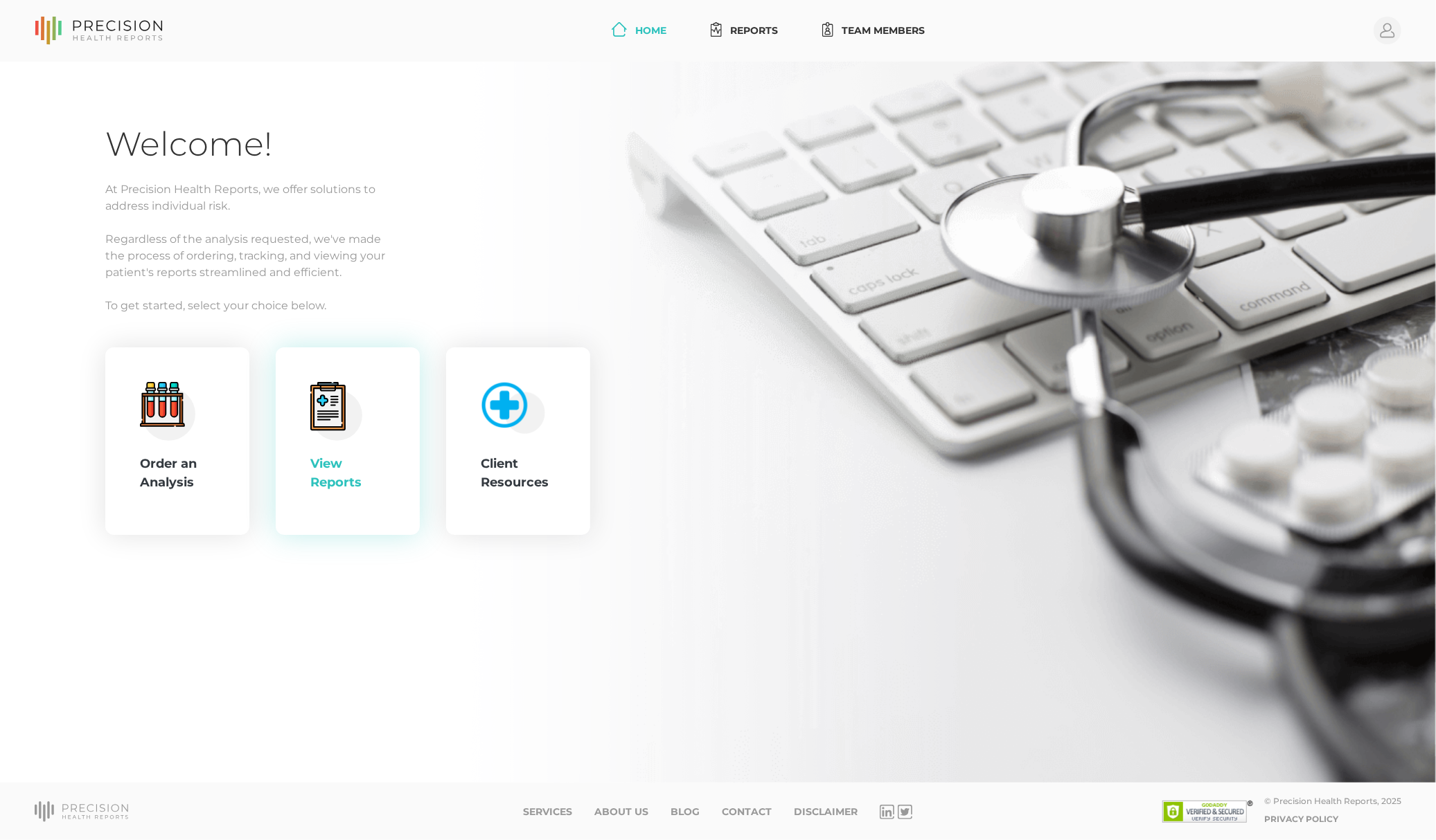
click at [348, 449] on div "View Reports" at bounding box center [348, 442] width 75 height 119
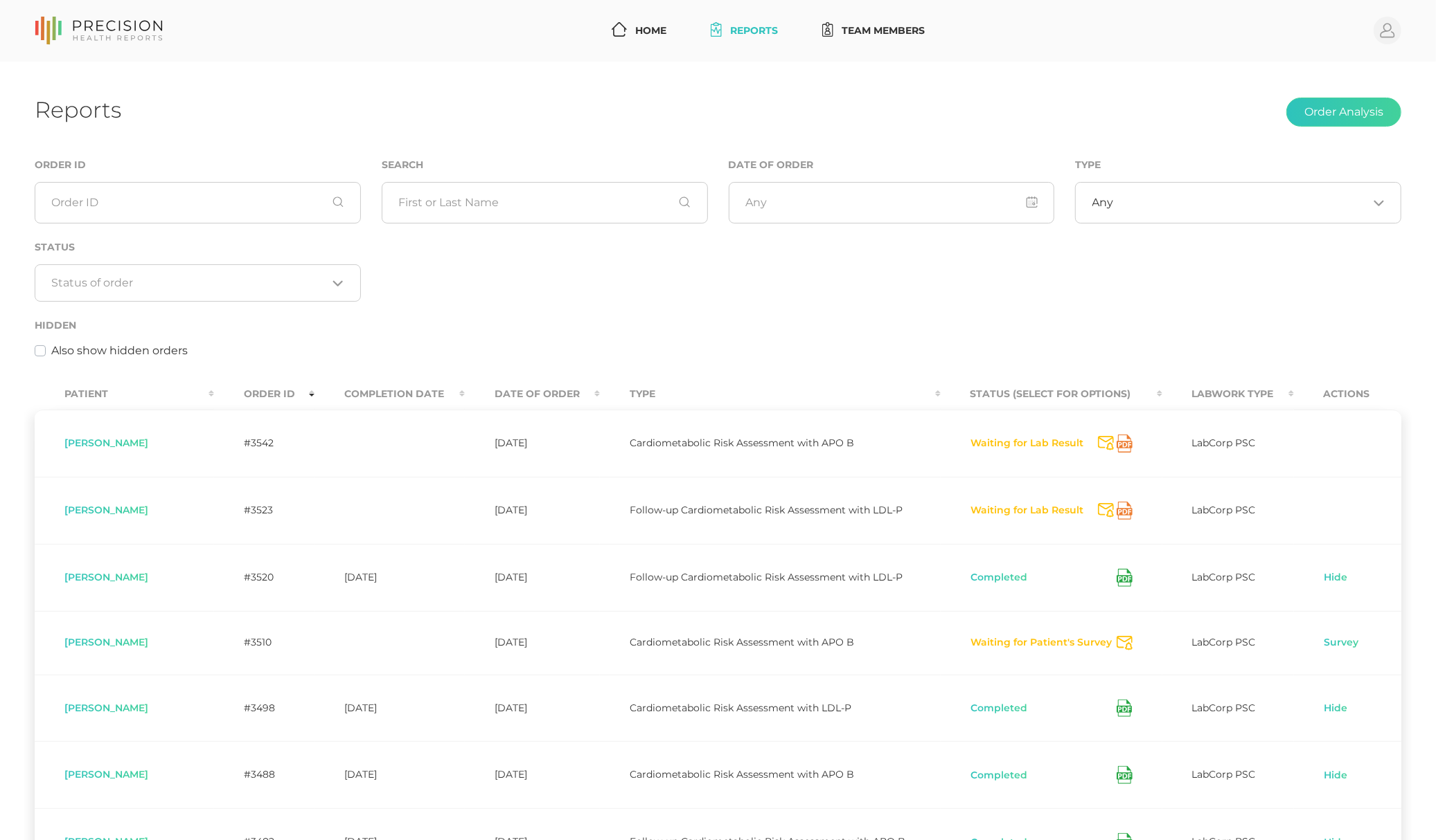
click at [1145, 449] on td "Waiting for Lab Result Send Notification" at bounding box center [1052, 443] width 222 height 67
click at [1122, 293] on div "Order ID Search Date of Order Type Any Loading... Status Loading... Hidden Also…" at bounding box center [718, 266] width 1387 height 218
